Goal: Obtain resource: Obtain resource

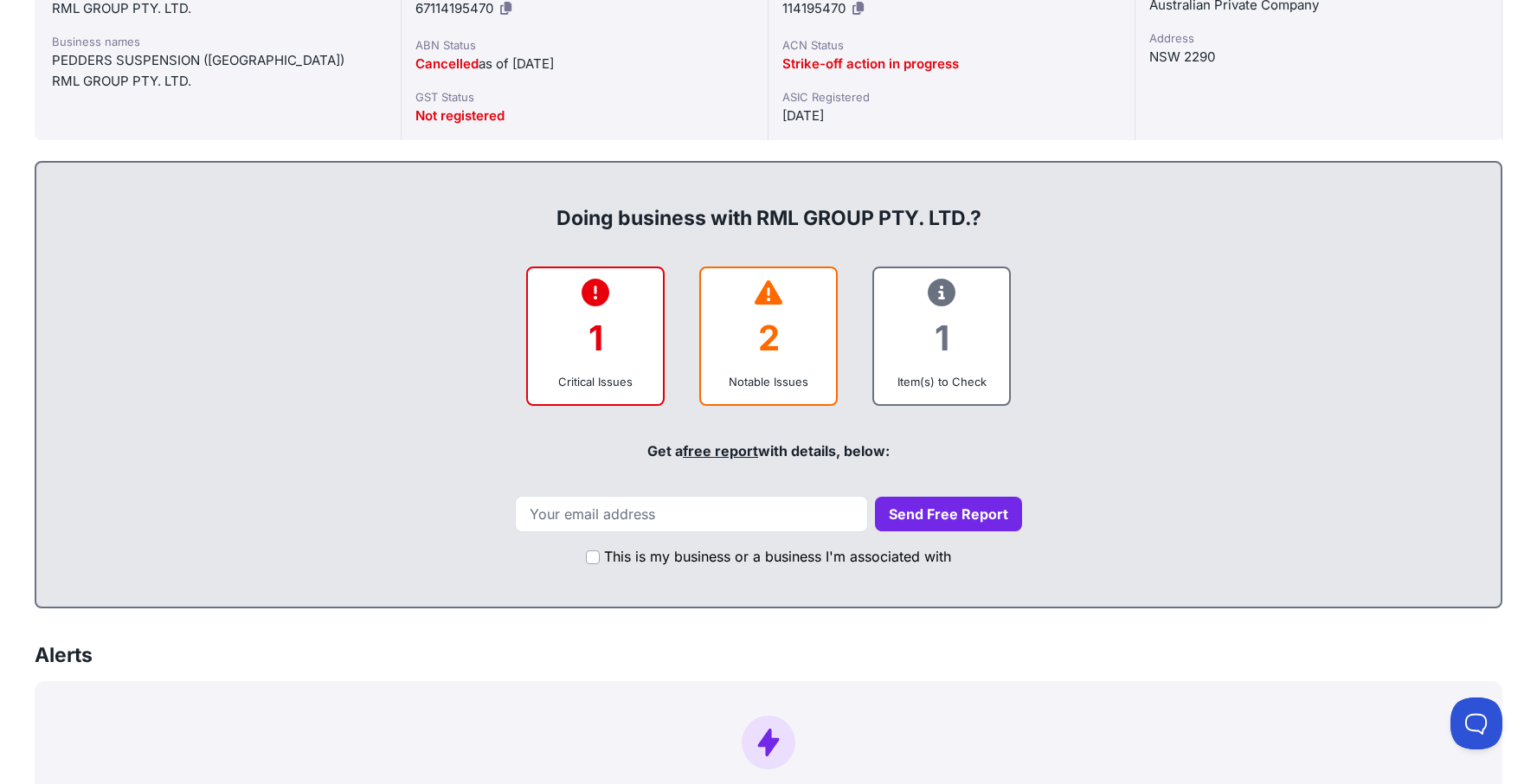
scroll to position [414, 0]
click at [775, 390] on div "Notable Issues" at bounding box center [768, 381] width 107 height 17
click at [731, 459] on link "free report" at bounding box center [720, 450] width 76 height 17
click at [936, 372] on div "1" at bounding box center [941, 336] width 107 height 70
click at [724, 531] on input "email" at bounding box center [691, 513] width 353 height 36
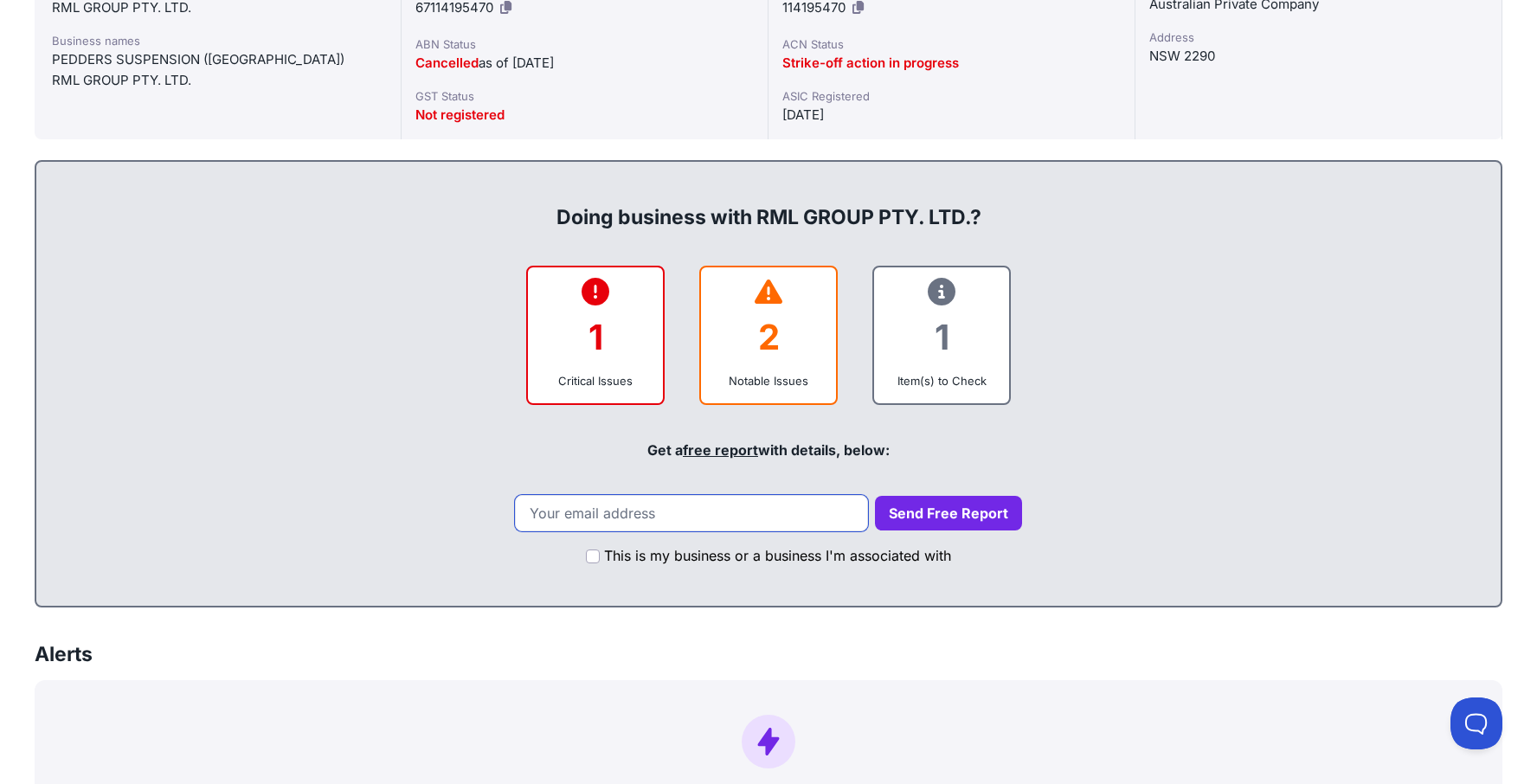
type input "[PERSON_NAME][EMAIL_ADDRESS][DOMAIN_NAME]"
click at [920, 530] on button "Send Free Report" at bounding box center [949, 513] width 147 height 34
click at [942, 530] on button "Send Free Report" at bounding box center [949, 513] width 147 height 34
click at [590, 563] on input "This is my business or a business I'm associated with" at bounding box center [593, 556] width 13 height 13
checkbox input "true"
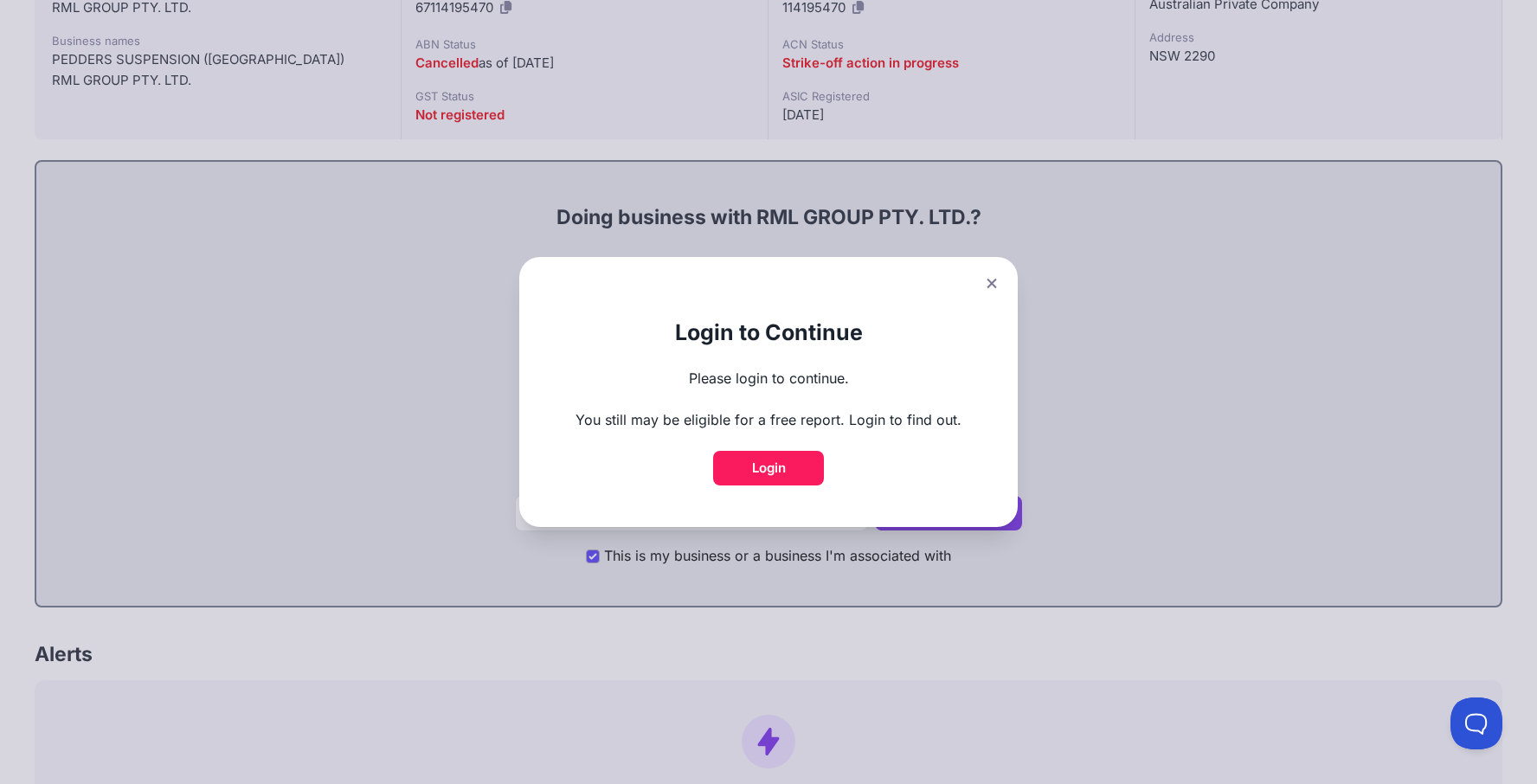
click at [794, 470] on link "Login" at bounding box center [769, 468] width 111 height 34
